Goal: Book appointment/travel/reservation

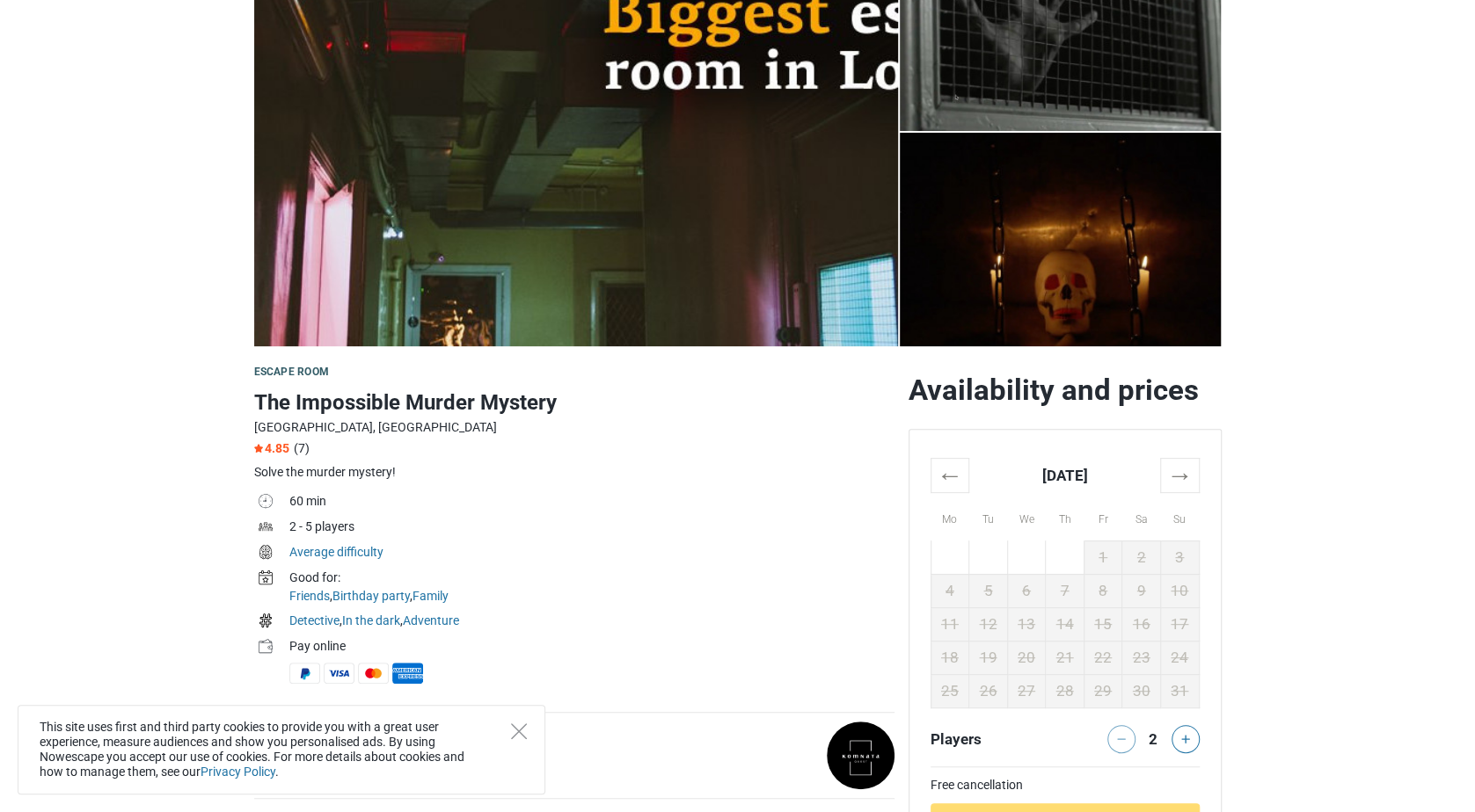
scroll to position [239, 0]
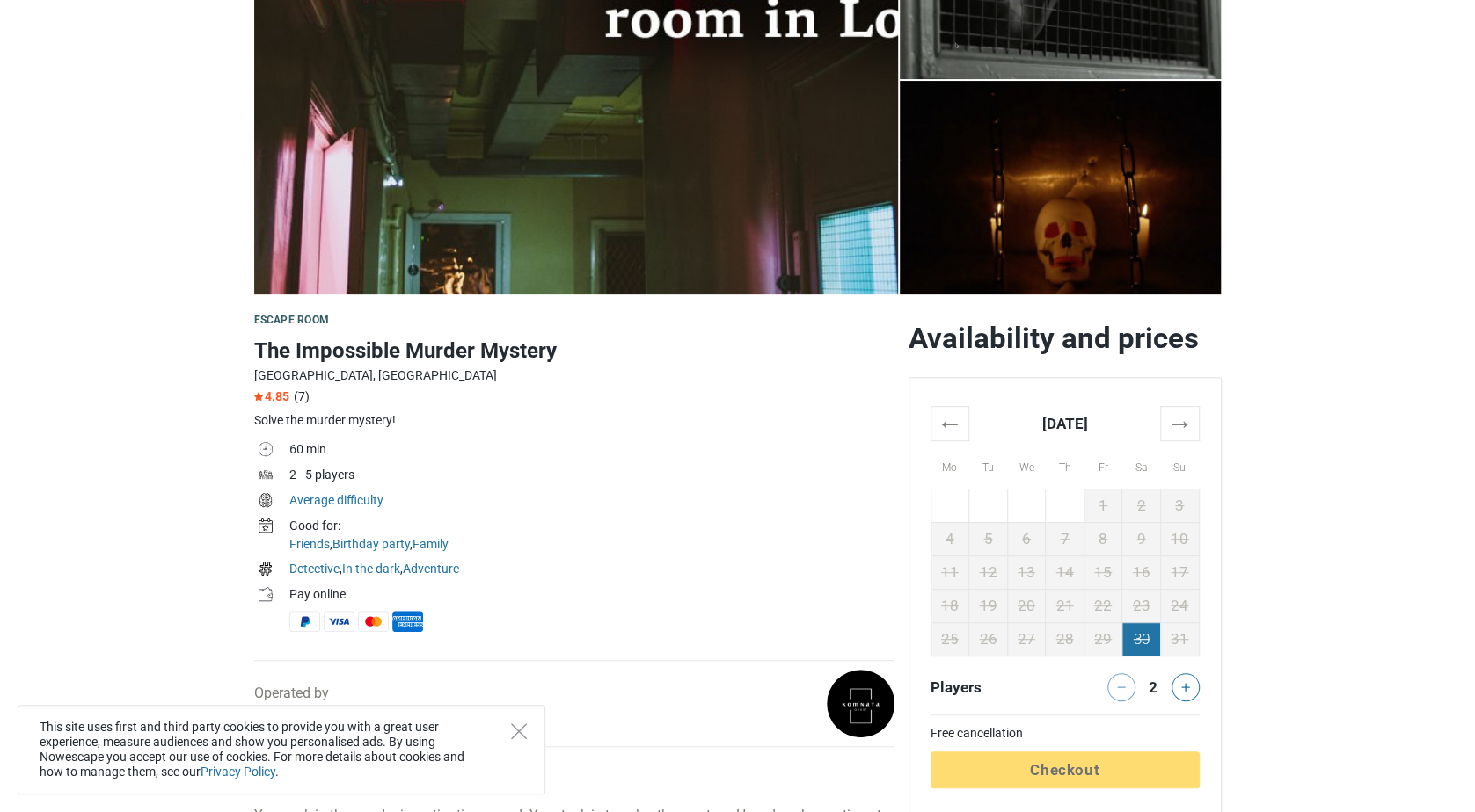
click at [1139, 625] on td "30" at bounding box center [1141, 639] width 39 height 33
drag, startPoint x: 1139, startPoint y: 643, endPoint x: 1178, endPoint y: 431, distance: 215.6
click at [1178, 431] on table "← [DATE] → Mo Tu We Th Fr Sa Su 28 29 30 31 1 2 3 4 5 6 7 8 9 10 11 12 13 14 15…" at bounding box center [1065, 531] width 269 height 250
click at [1178, 431] on th "→" at bounding box center [1179, 423] width 39 height 34
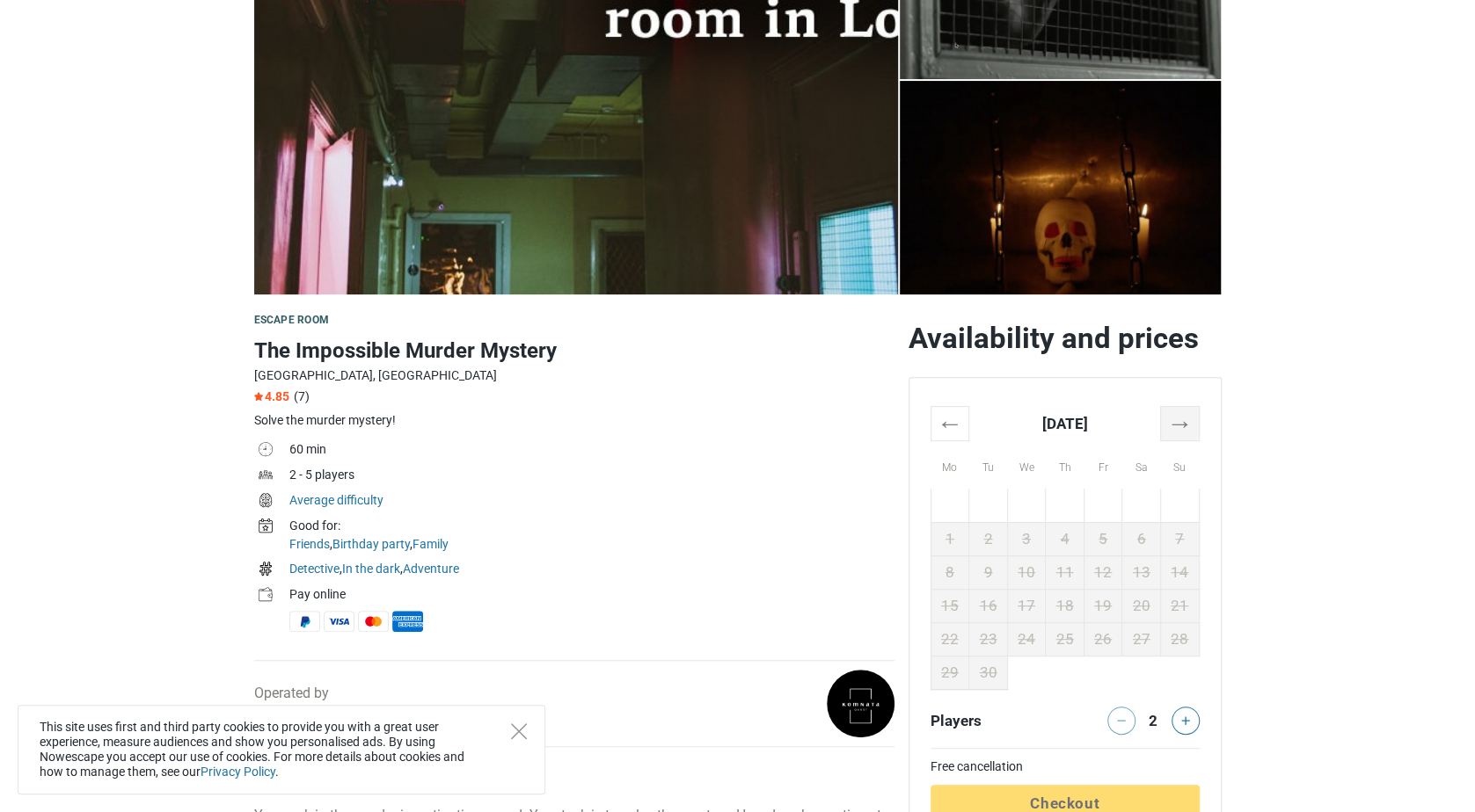
click at [1178, 431] on th "→" at bounding box center [1179, 423] width 39 height 34
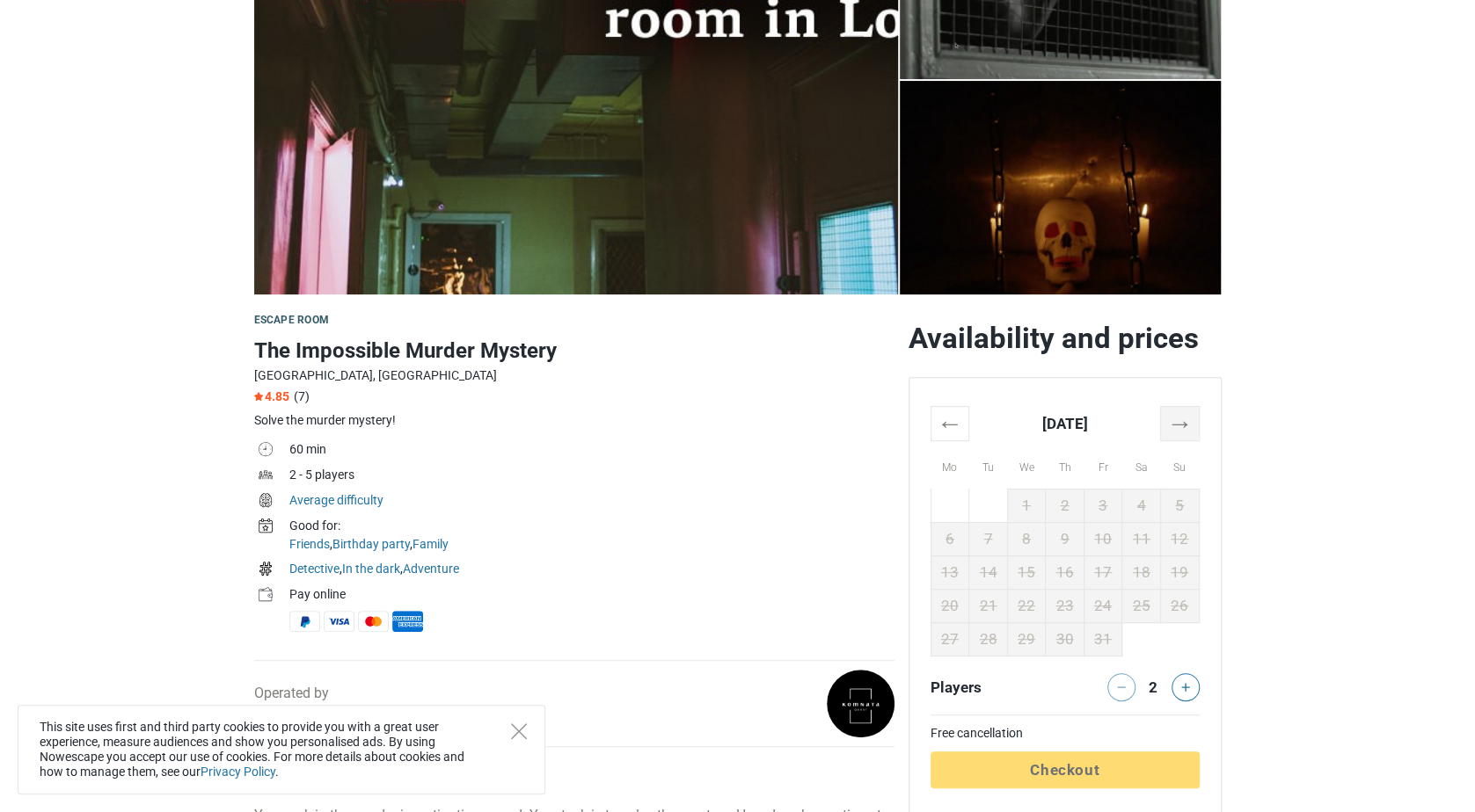
click at [1178, 431] on th "→" at bounding box center [1179, 423] width 39 height 34
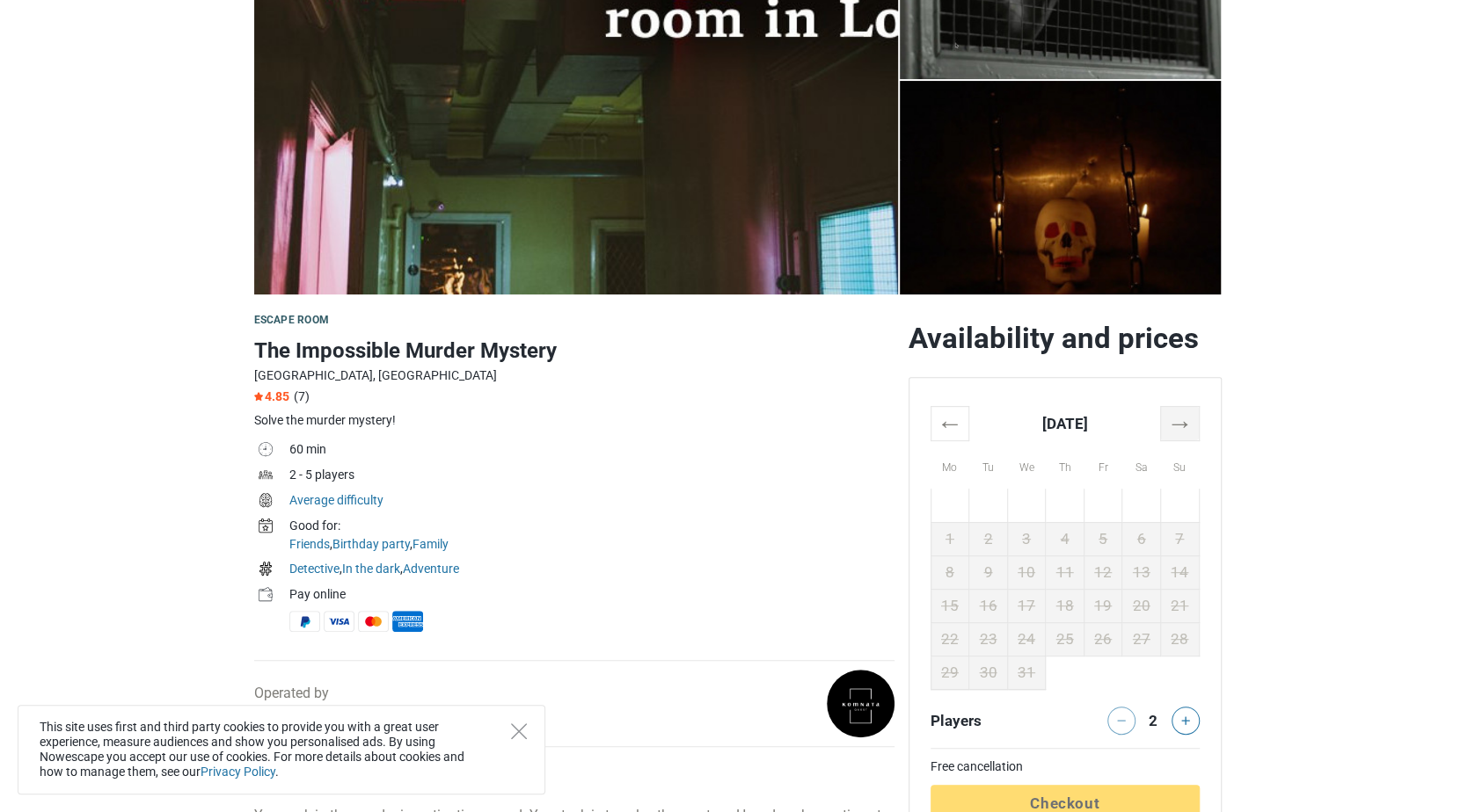
click at [1178, 431] on th "→" at bounding box center [1179, 423] width 39 height 34
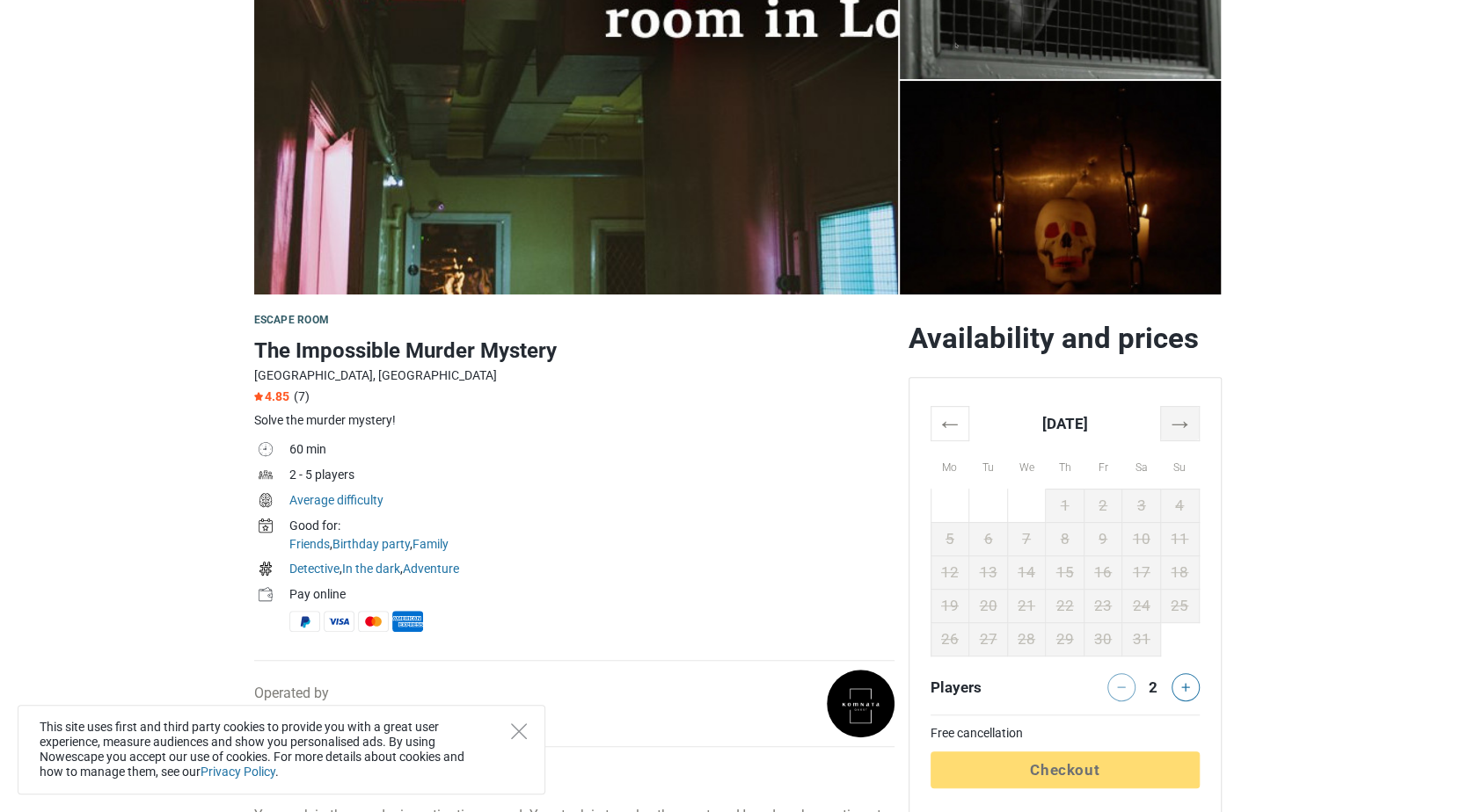
click at [1178, 431] on th "→" at bounding box center [1179, 423] width 39 height 34
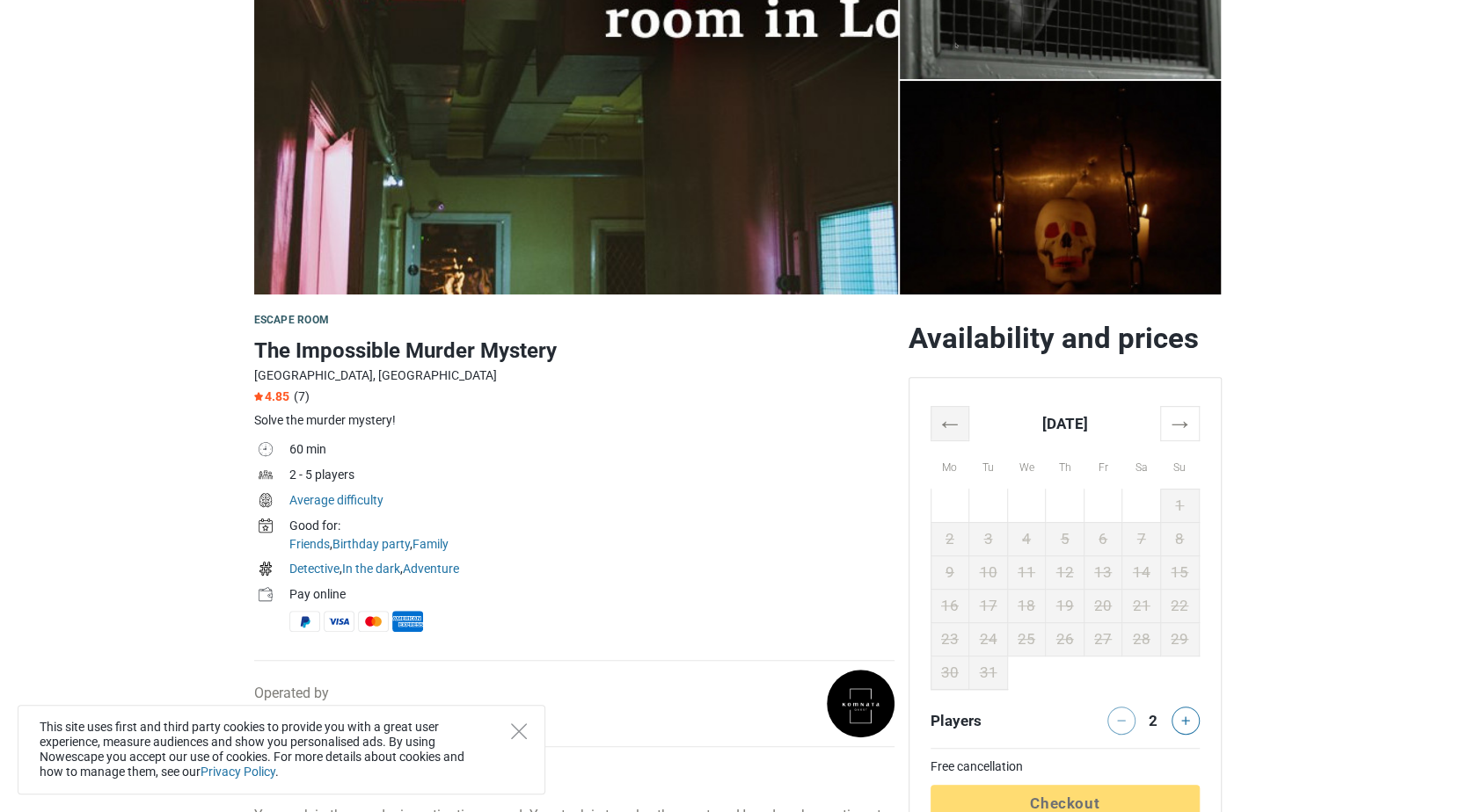
click at [960, 429] on th "←" at bounding box center [950, 423] width 39 height 34
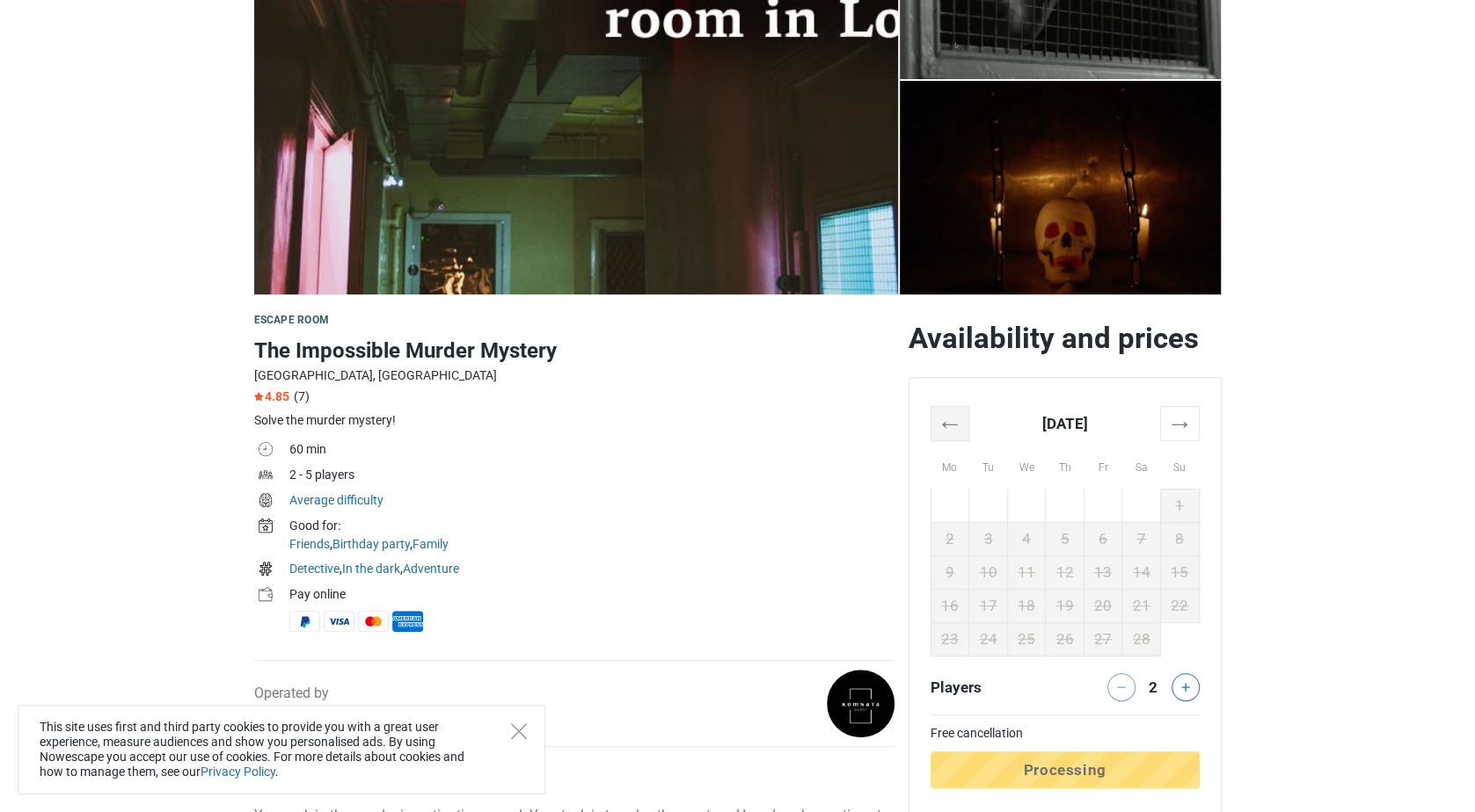
click at [960, 429] on th "←" at bounding box center [950, 423] width 39 height 34
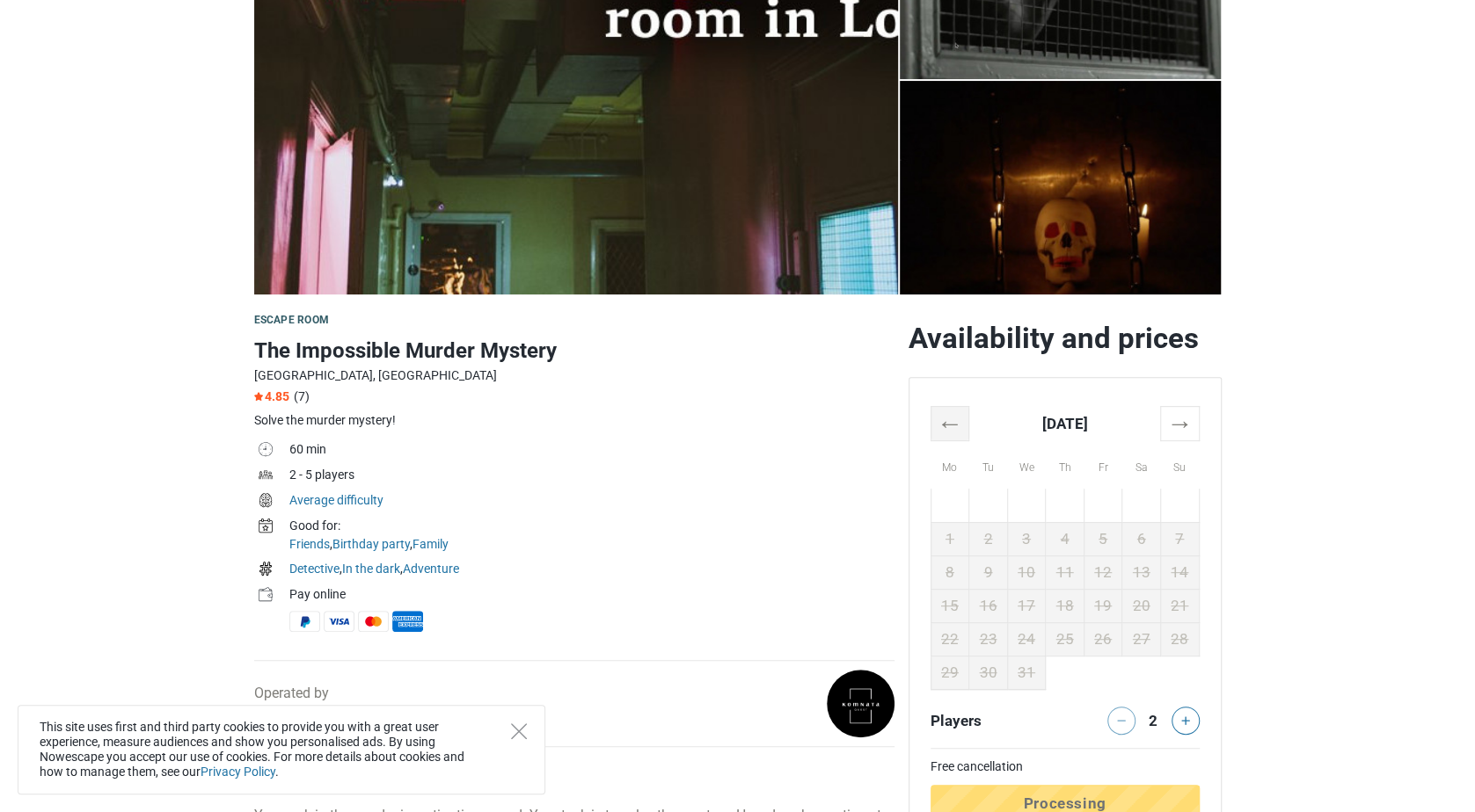
click at [960, 429] on th "←" at bounding box center [950, 423] width 39 height 34
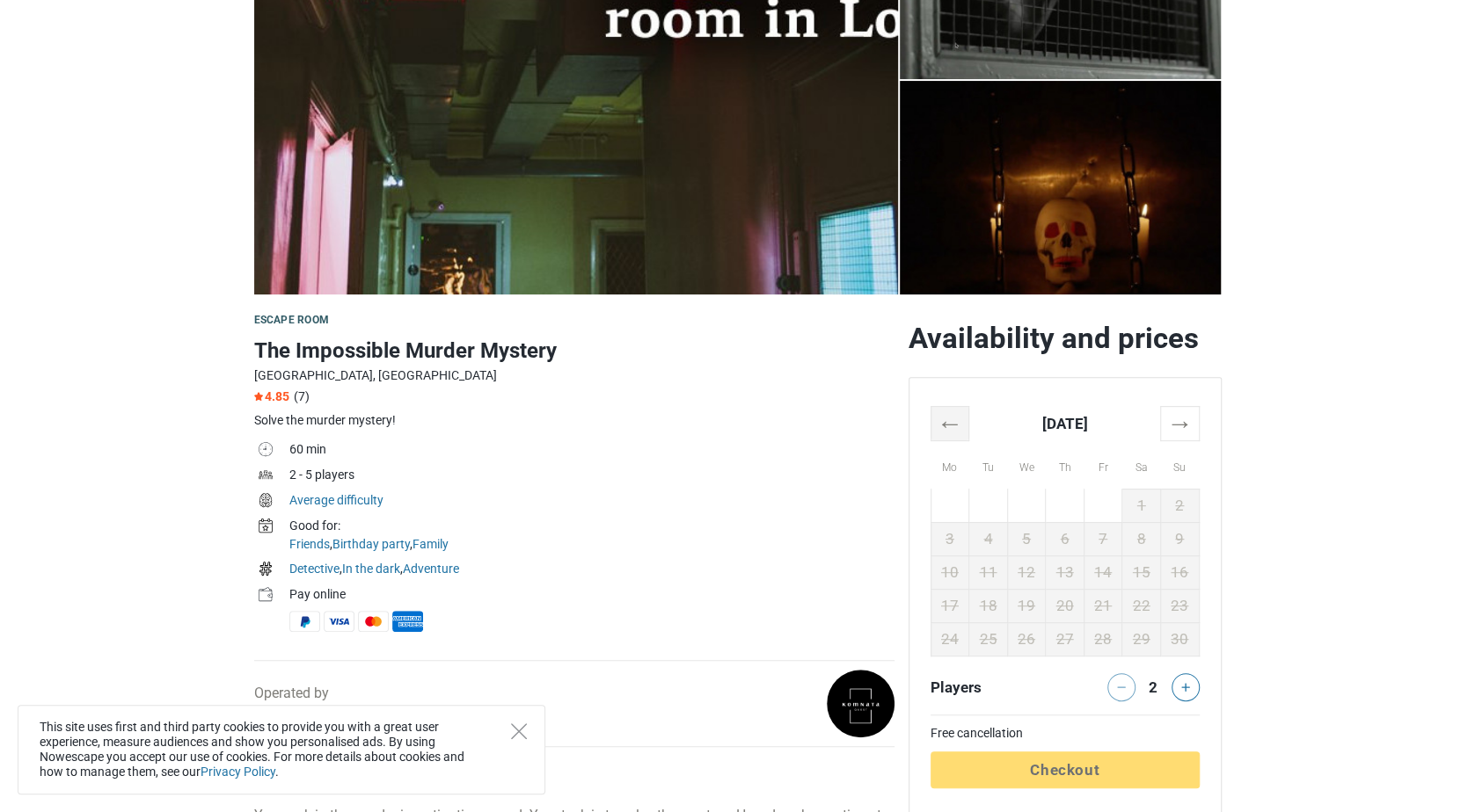
click at [960, 429] on th "←" at bounding box center [950, 423] width 39 height 34
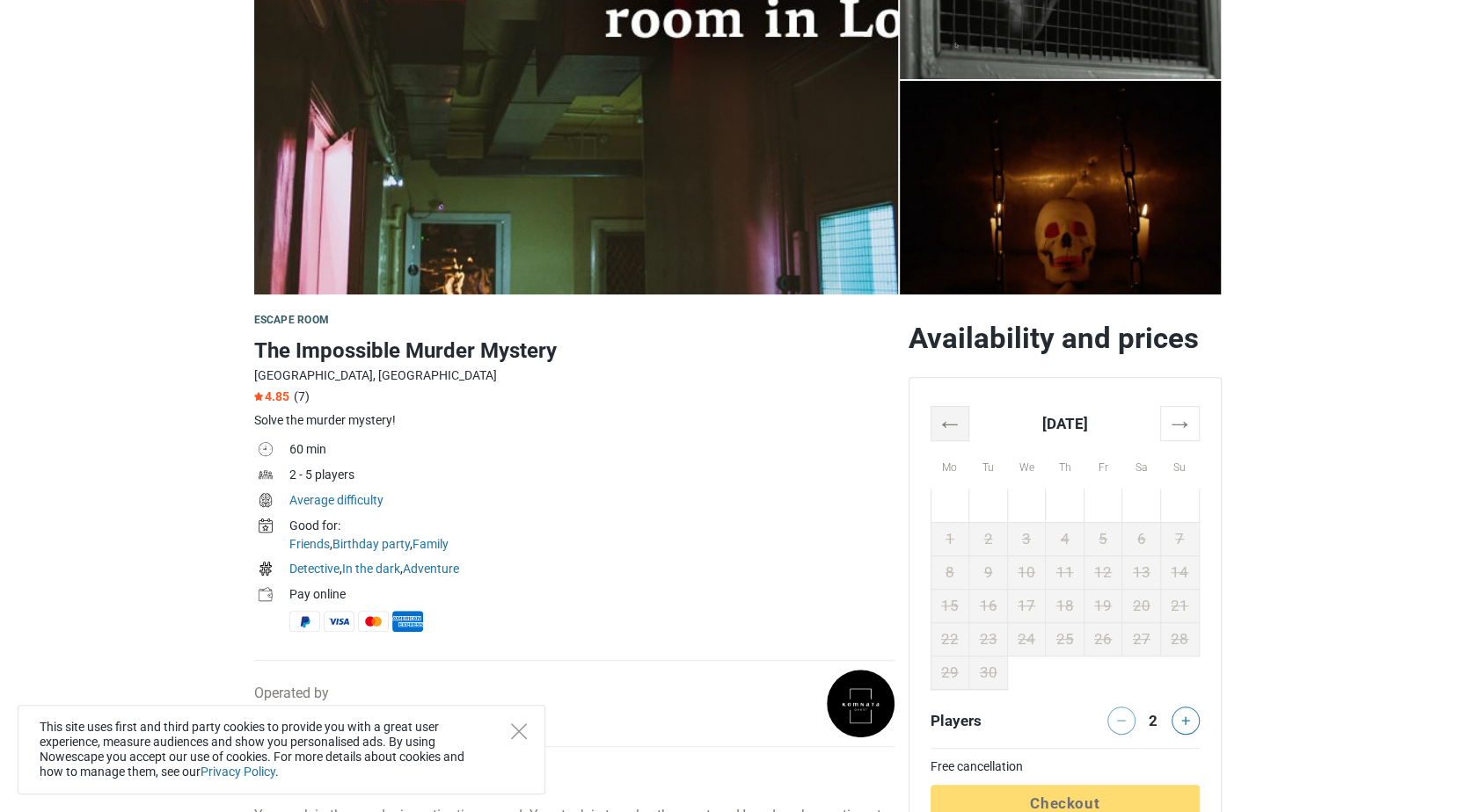
click at [960, 429] on th "←" at bounding box center [950, 423] width 39 height 34
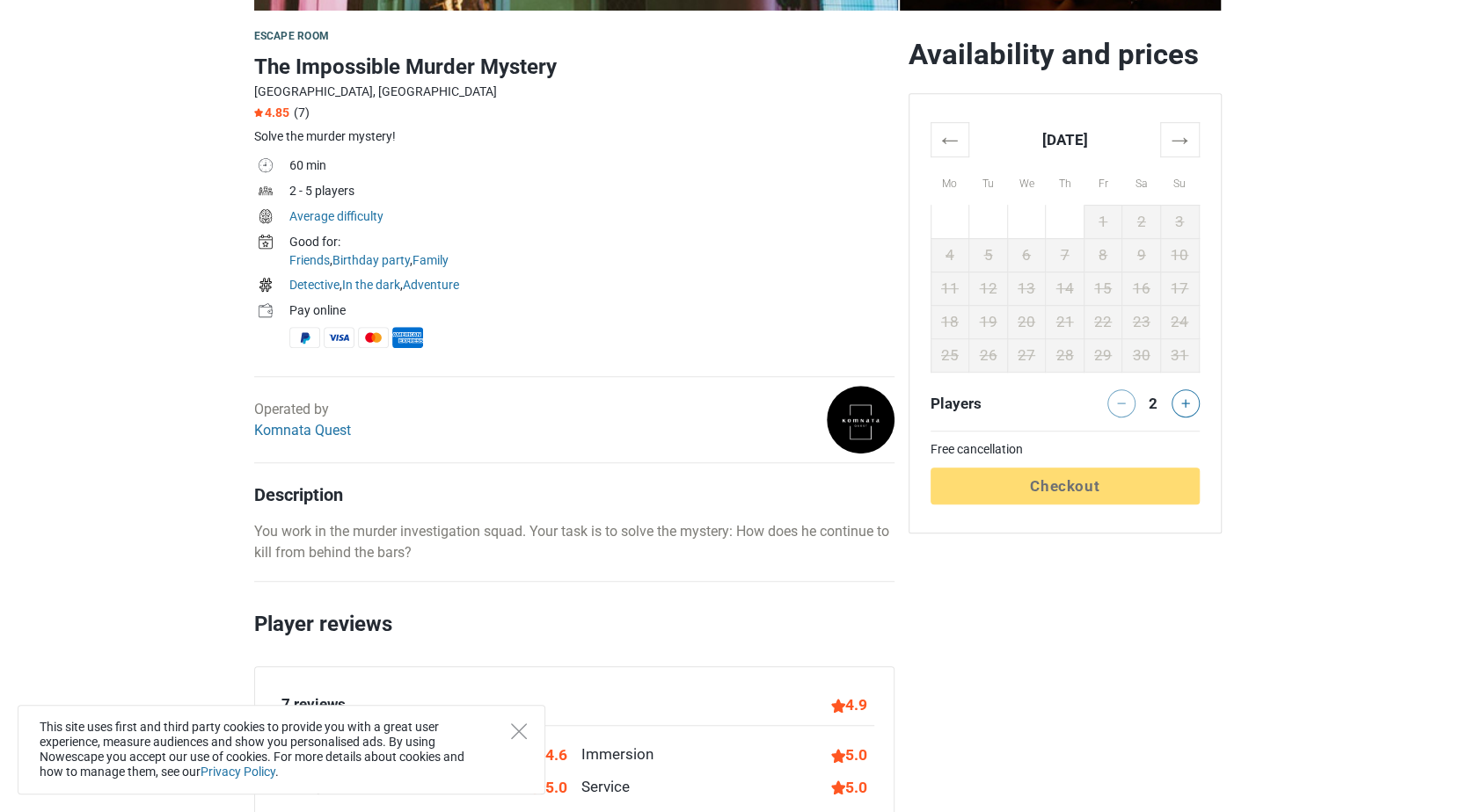
scroll to position [525, 0]
